Goal: Information Seeking & Learning: Learn about a topic

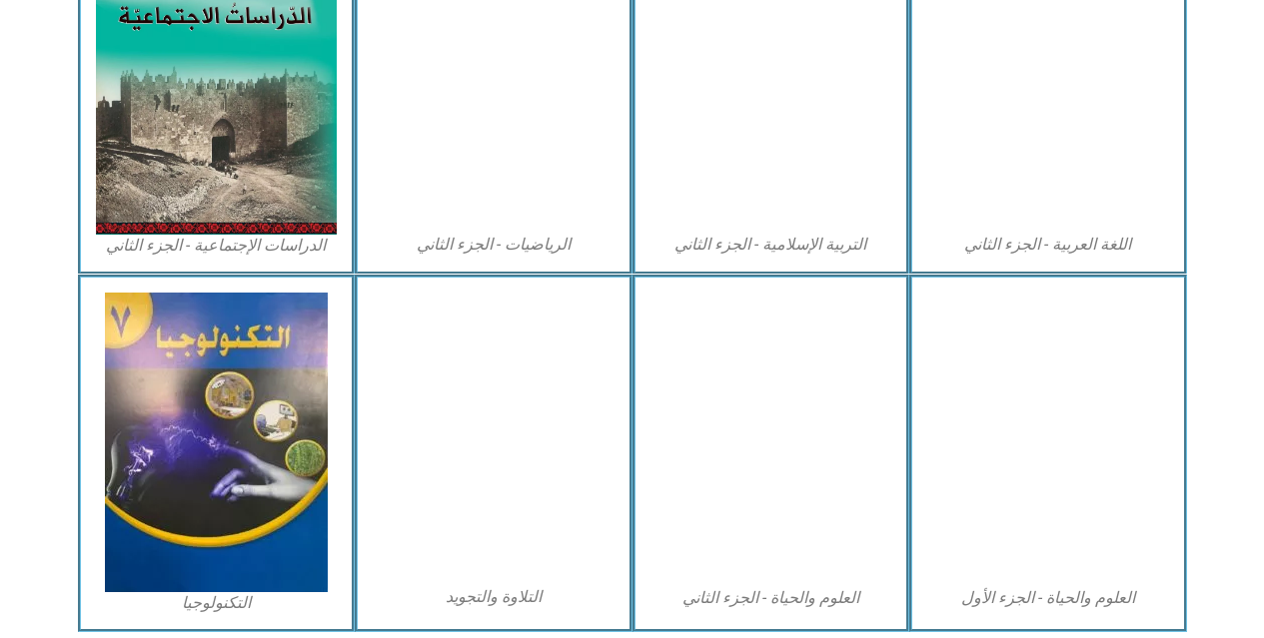
scroll to position [1072, 0]
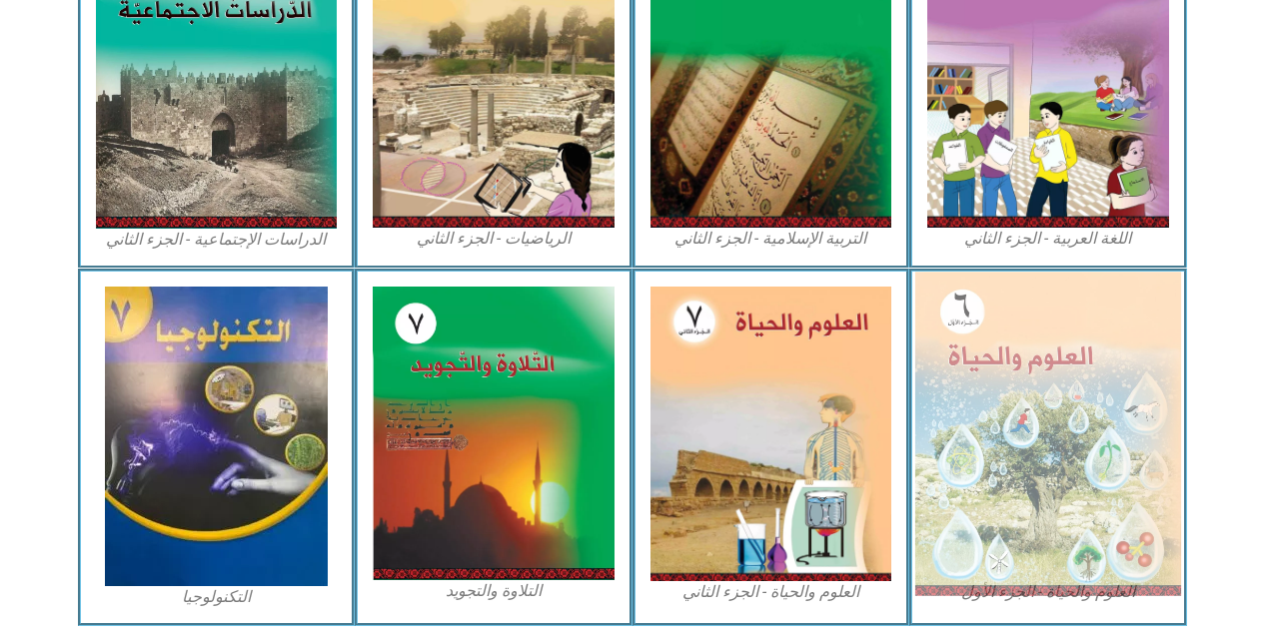
click at [1046, 408] on img at bounding box center [1048, 434] width 266 height 324
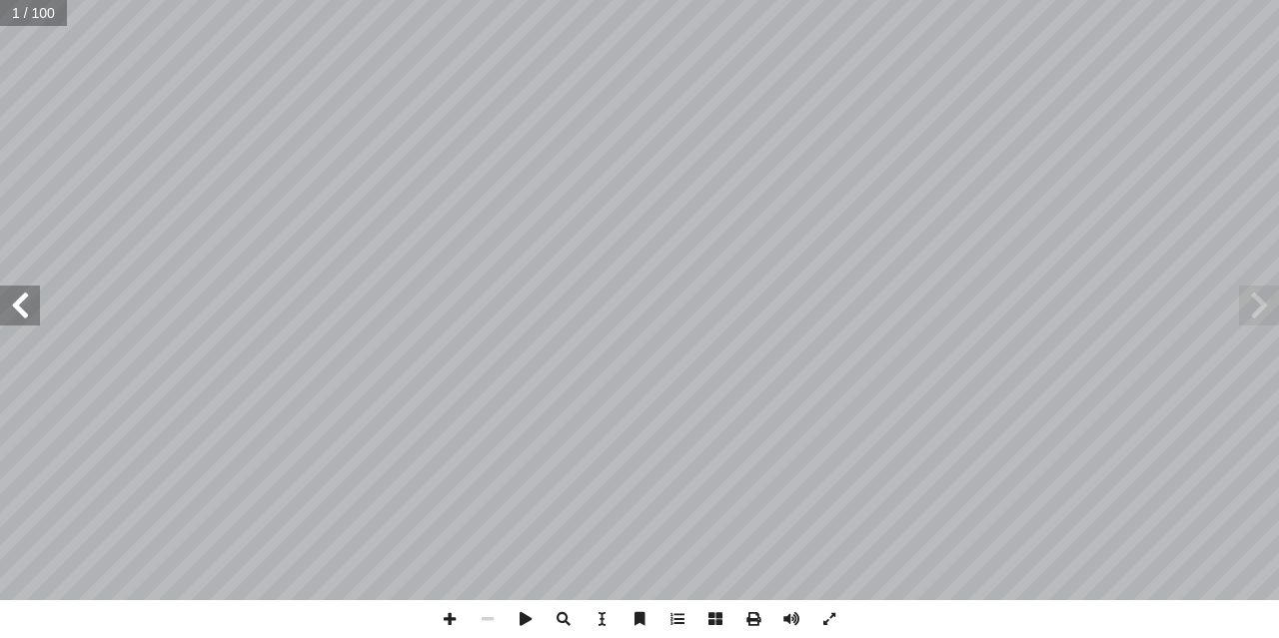
click at [16, 306] on span at bounding box center [20, 306] width 40 height 40
click at [19, 17] on input "text" at bounding box center [39, 13] width 79 height 26
type input "**"
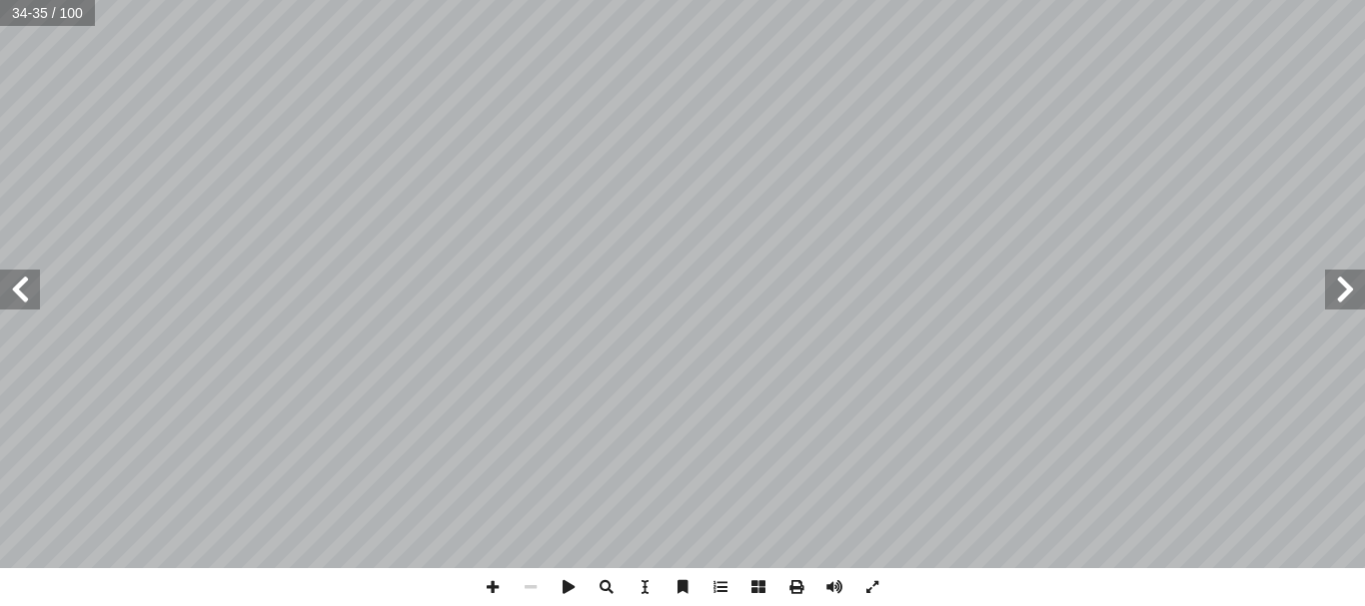
click at [27, 285] on span at bounding box center [20, 290] width 40 height 40
click at [491, 588] on span at bounding box center [493, 588] width 38 height 38
click at [500, 574] on span at bounding box center [493, 588] width 38 height 38
click at [750, 182] on html "الصفحة الرئيسية الصف الأول الصف الثاني الصف الثالث الصف الرابع الصف الخامس الصف…" at bounding box center [682, 91] width 1365 height 182
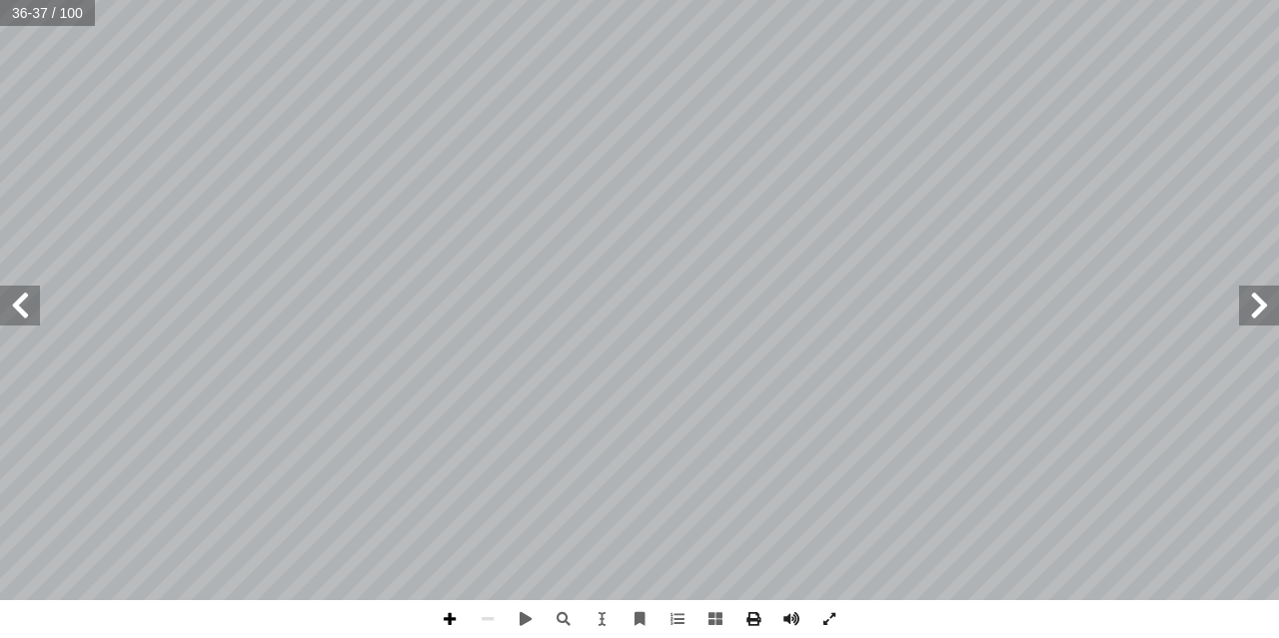
click at [445, 626] on span at bounding box center [450, 619] width 38 height 38
click at [488, 611] on span at bounding box center [488, 619] width 38 height 38
drag, startPoint x: 488, startPoint y: 611, endPoint x: 455, endPoint y: 621, distance: 34.5
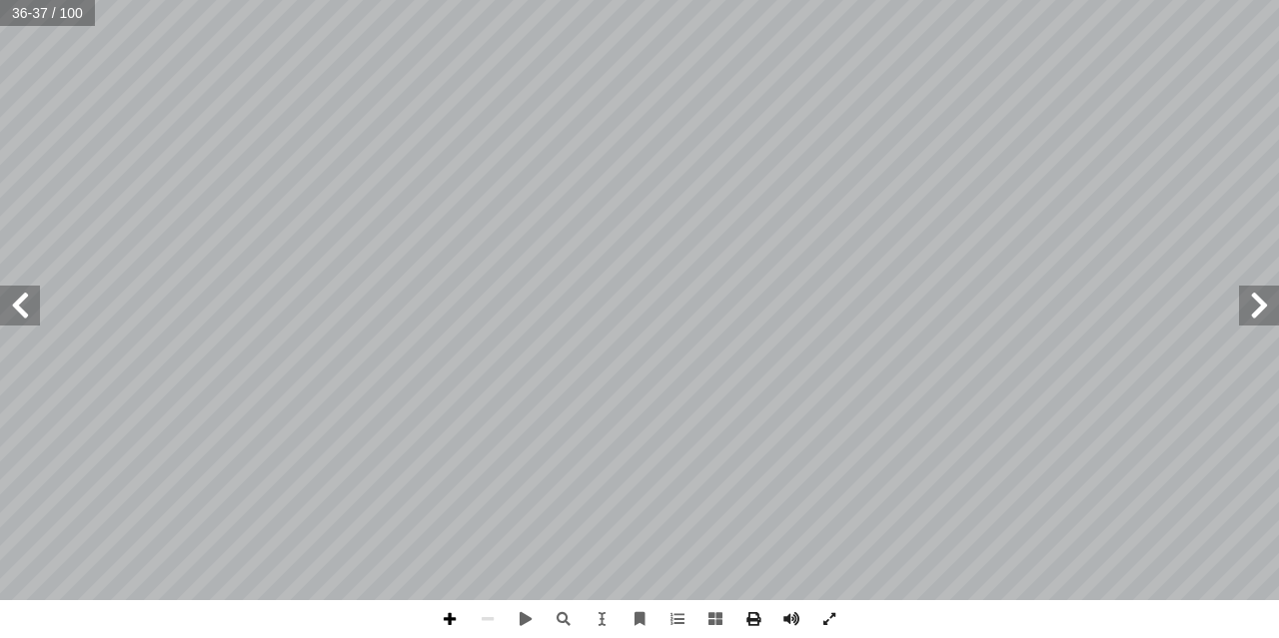
click at [455, 621] on div at bounding box center [640, 619] width 418 height 38
click at [455, 621] on span at bounding box center [450, 619] width 38 height 38
click at [442, 616] on span at bounding box center [450, 619] width 38 height 38
click at [581, 182] on html "الصفحة الرئيسية الصف الأول الصف الثاني الصف الثالث الصف الرابع الصف الخامس الصف…" at bounding box center [639, 91] width 1279 height 182
